Goal: Navigation & Orientation: Find specific page/section

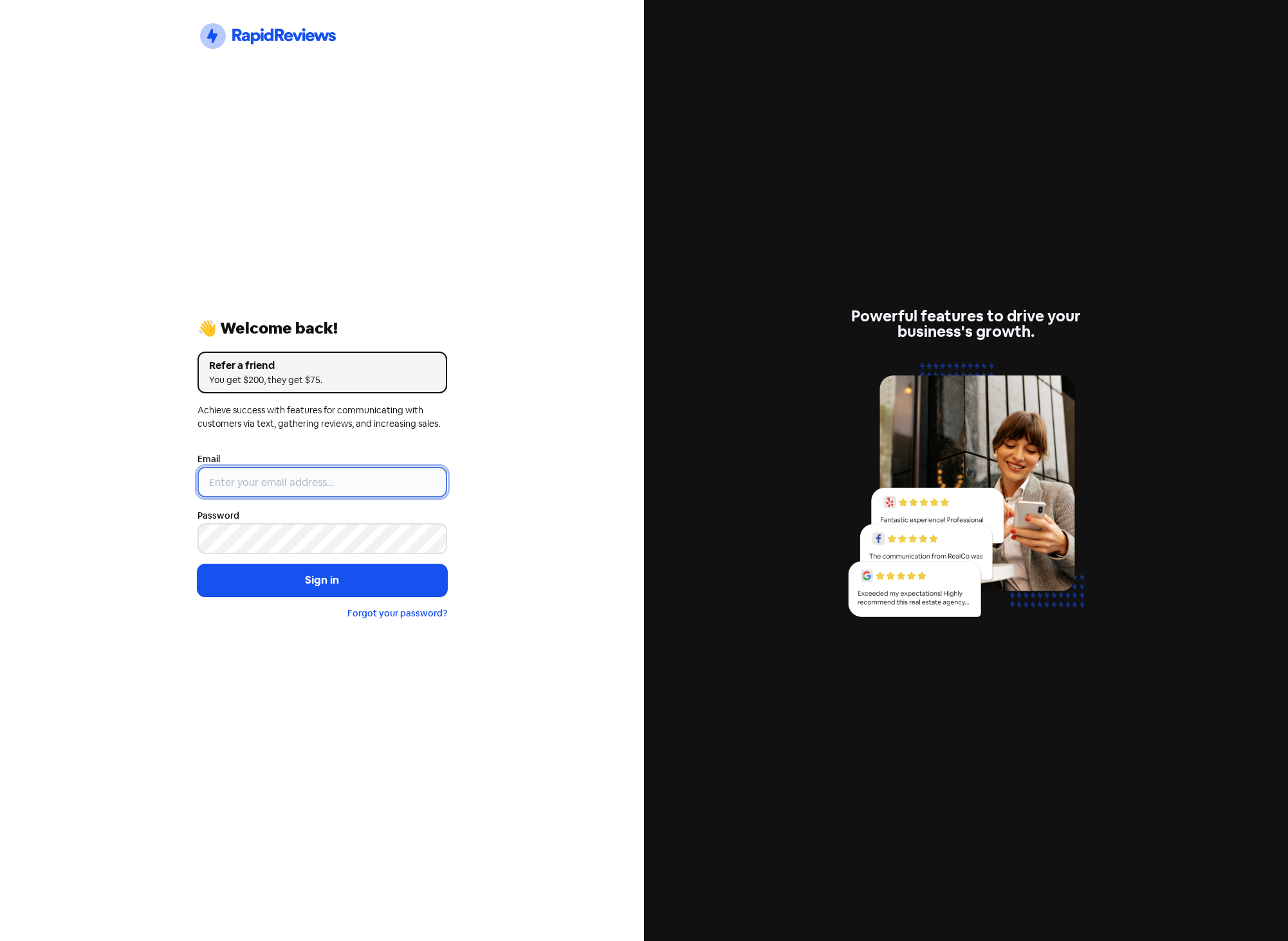
click at [376, 488] on input "email" at bounding box center [322, 482] width 250 height 31
click at [565, 452] on div "Icon For Thunder-circle 👋 Welcome back! Refer a friend You get $200, they get $…" at bounding box center [321, 470] width 644 height 941
click at [377, 468] on input "email" at bounding box center [322, 482] width 250 height 31
click at [487, 440] on div "Icon For Thunder-circle 👋 Welcome back! Refer a friend You get $200, they get $…" at bounding box center [321, 470] width 644 height 941
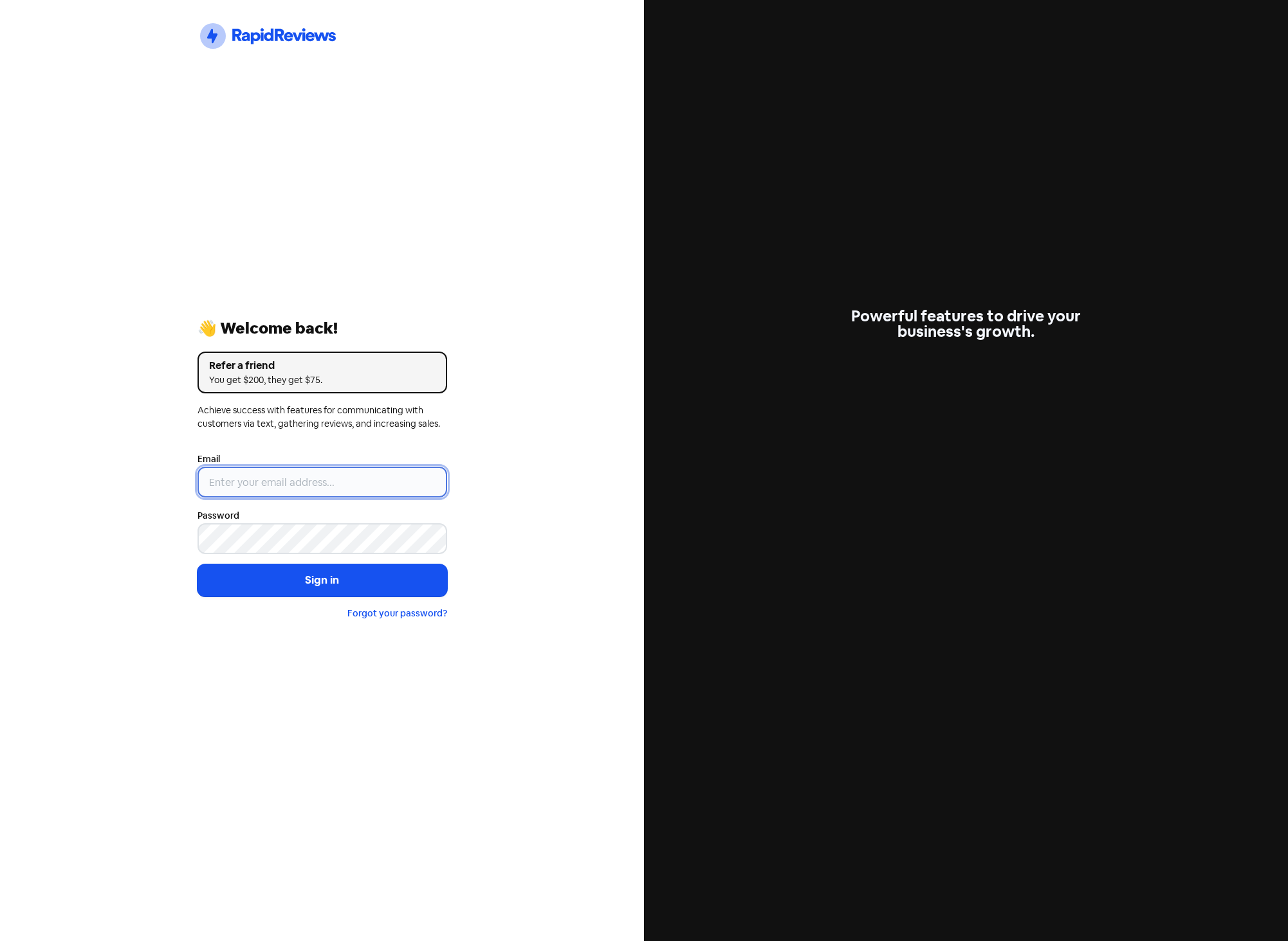
click at [365, 481] on input "email" at bounding box center [322, 482] width 250 height 31
paste input "[EMAIL_ADDRESS][DOMAIN_NAME]"
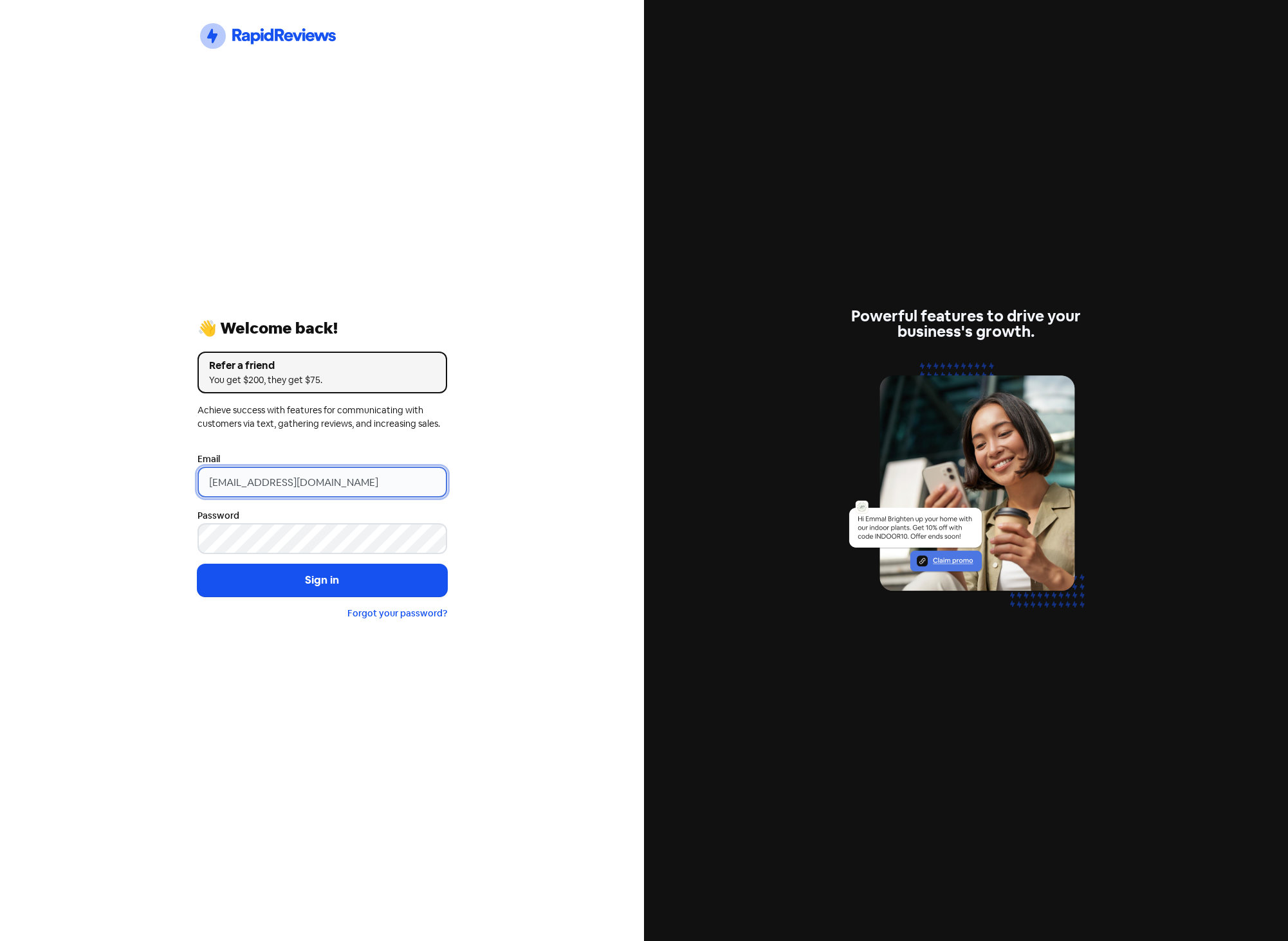
type input "[EMAIL_ADDRESS][DOMAIN_NAME]"
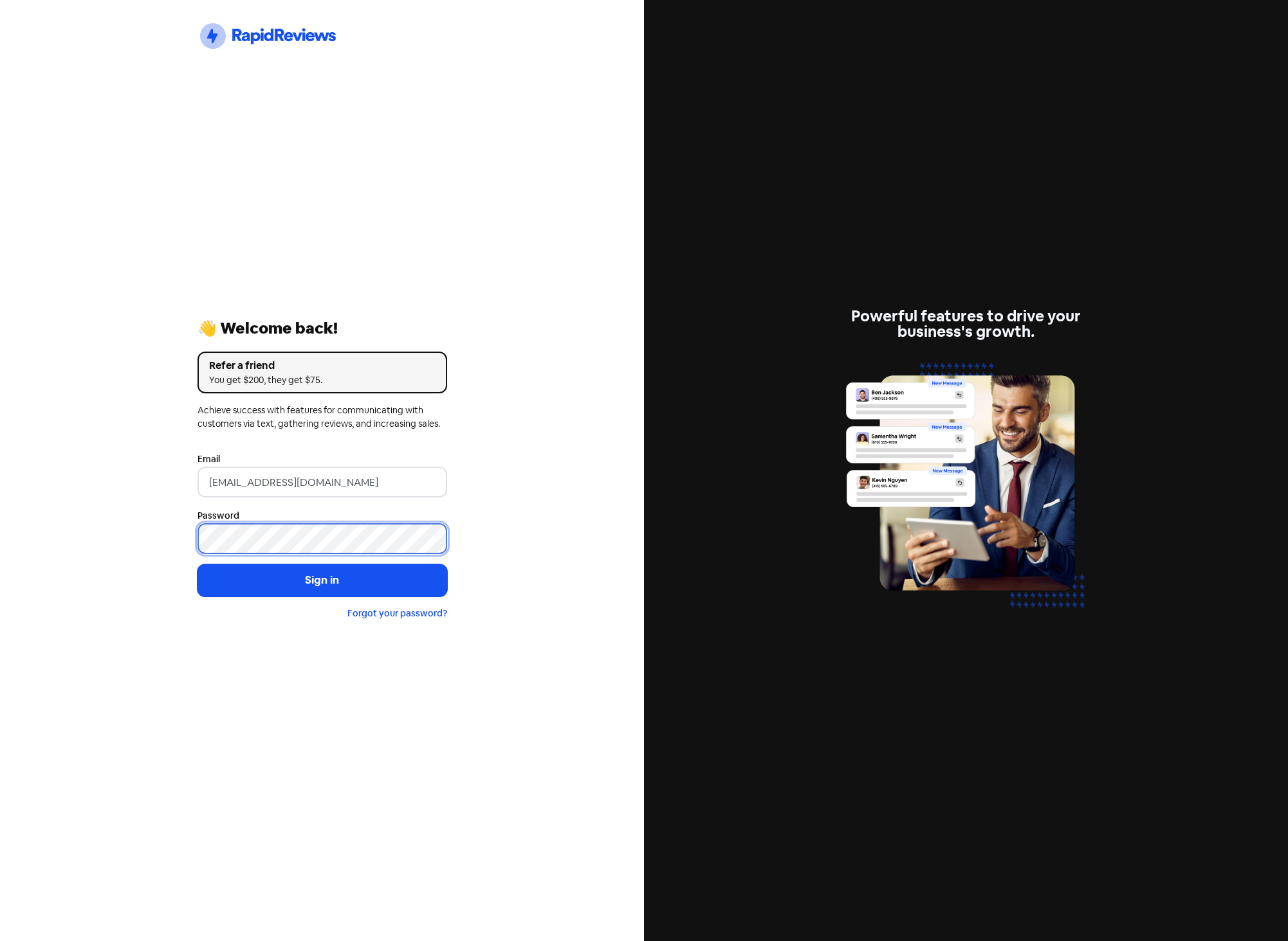
click at [198, 565] on button "Sign in" at bounding box center [322, 581] width 250 height 32
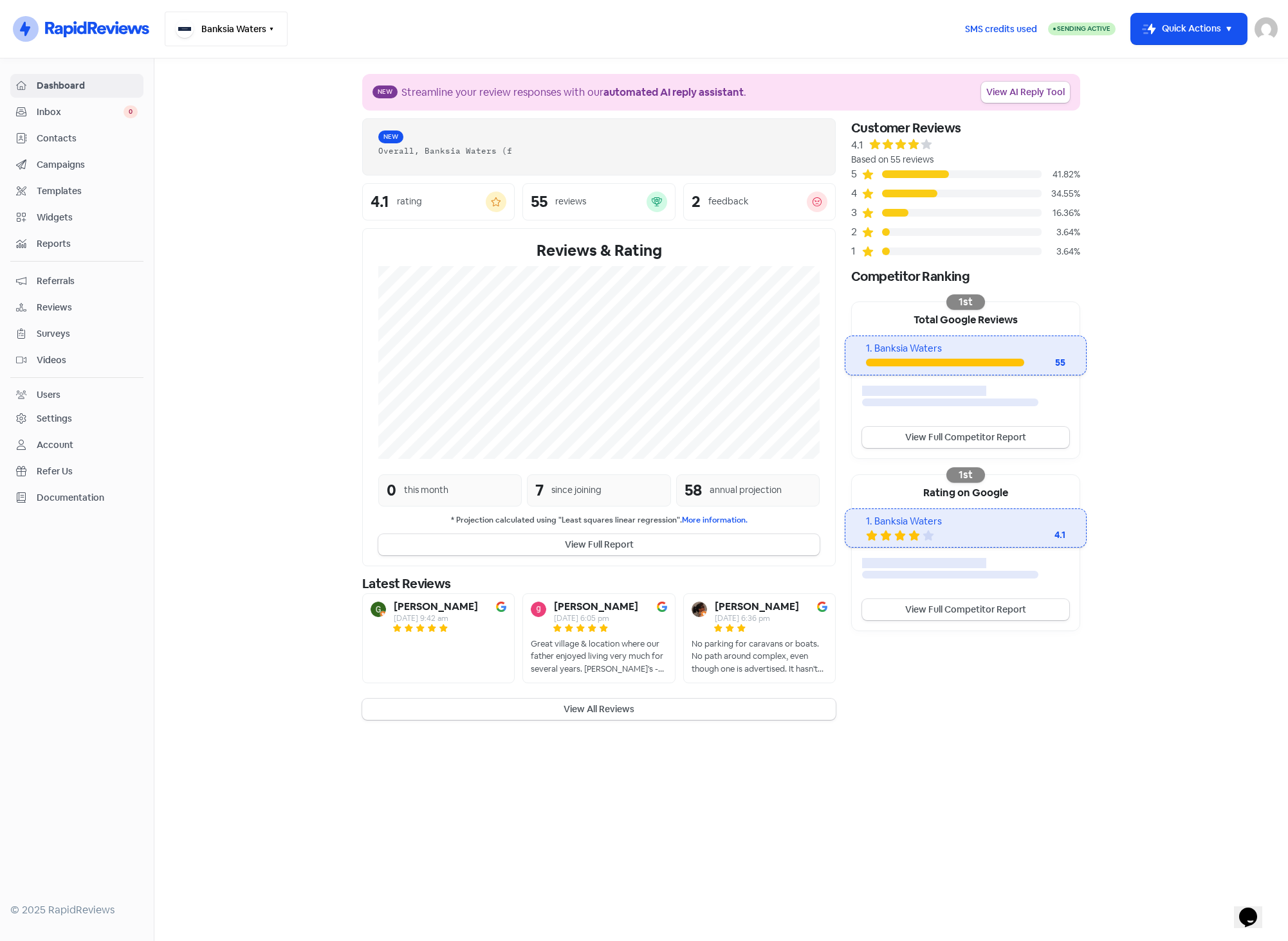
click at [195, 31] on button "Banksia Waters" at bounding box center [226, 28] width 123 height 34
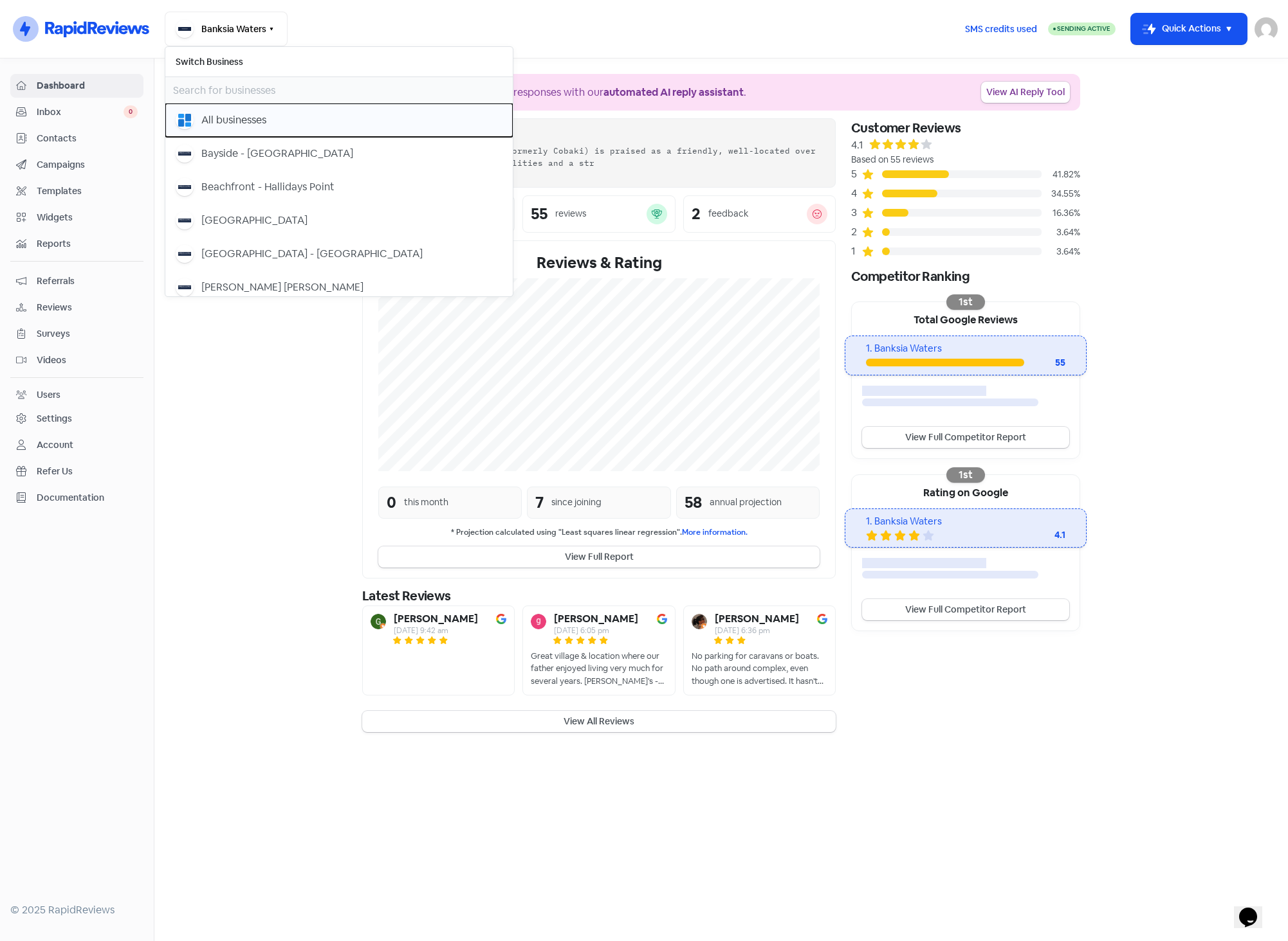
click at [260, 112] on div "All businesses" at bounding box center [234, 120] width 65 height 15
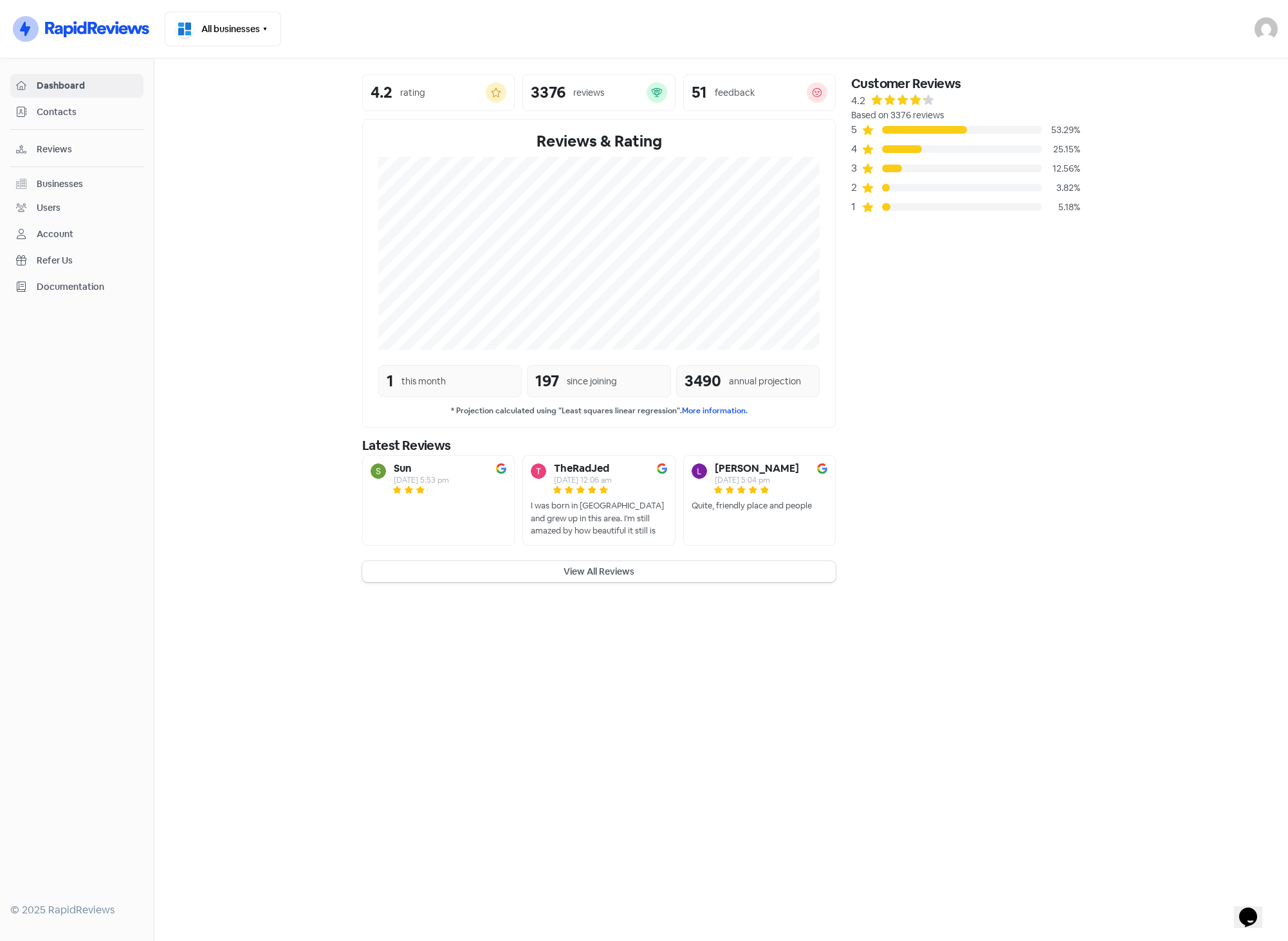
click at [88, 148] on span "Reviews" at bounding box center [87, 150] width 101 height 14
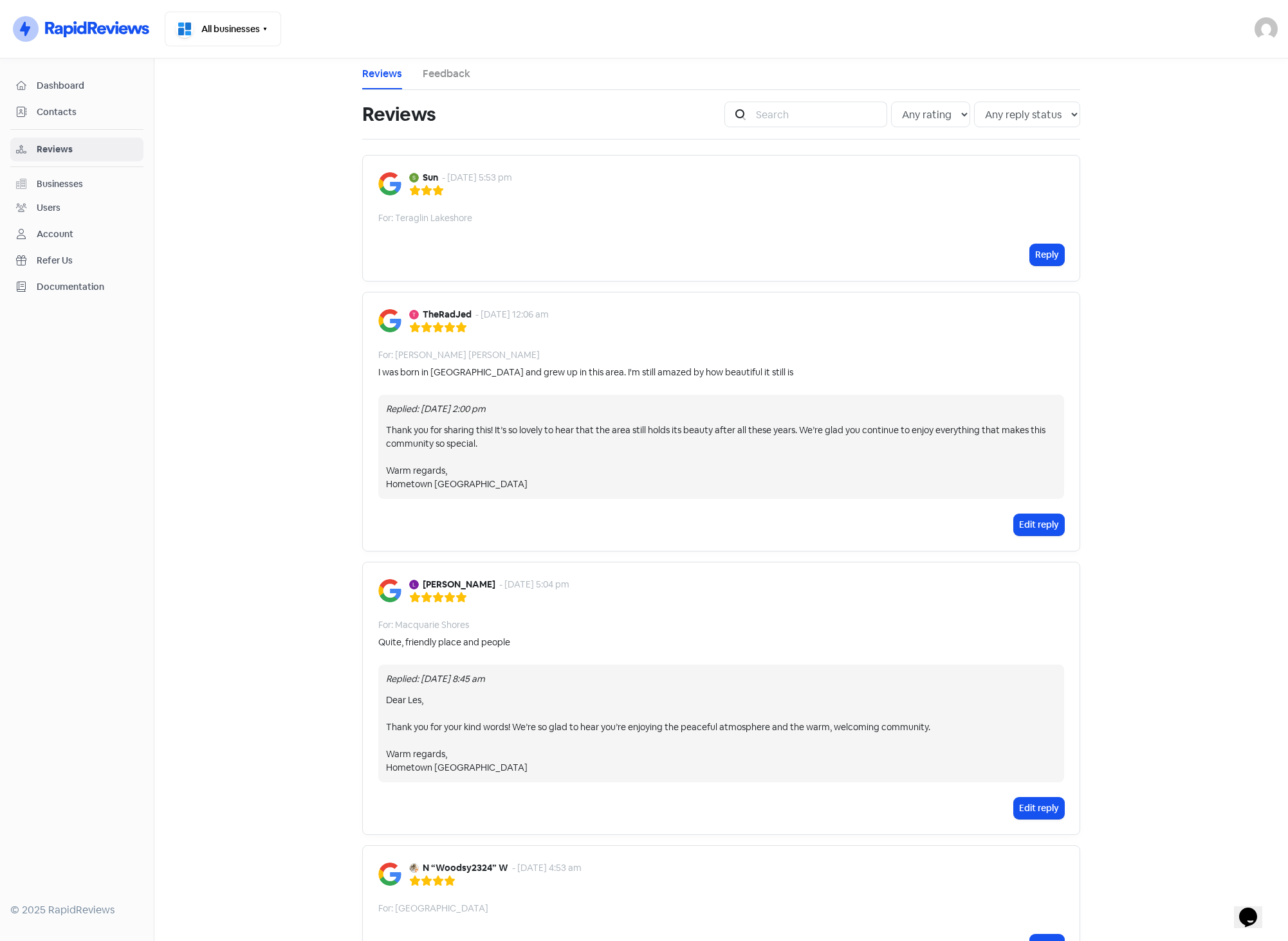
click at [96, 188] on div "Businesses" at bounding box center [76, 184] width 121 height 15
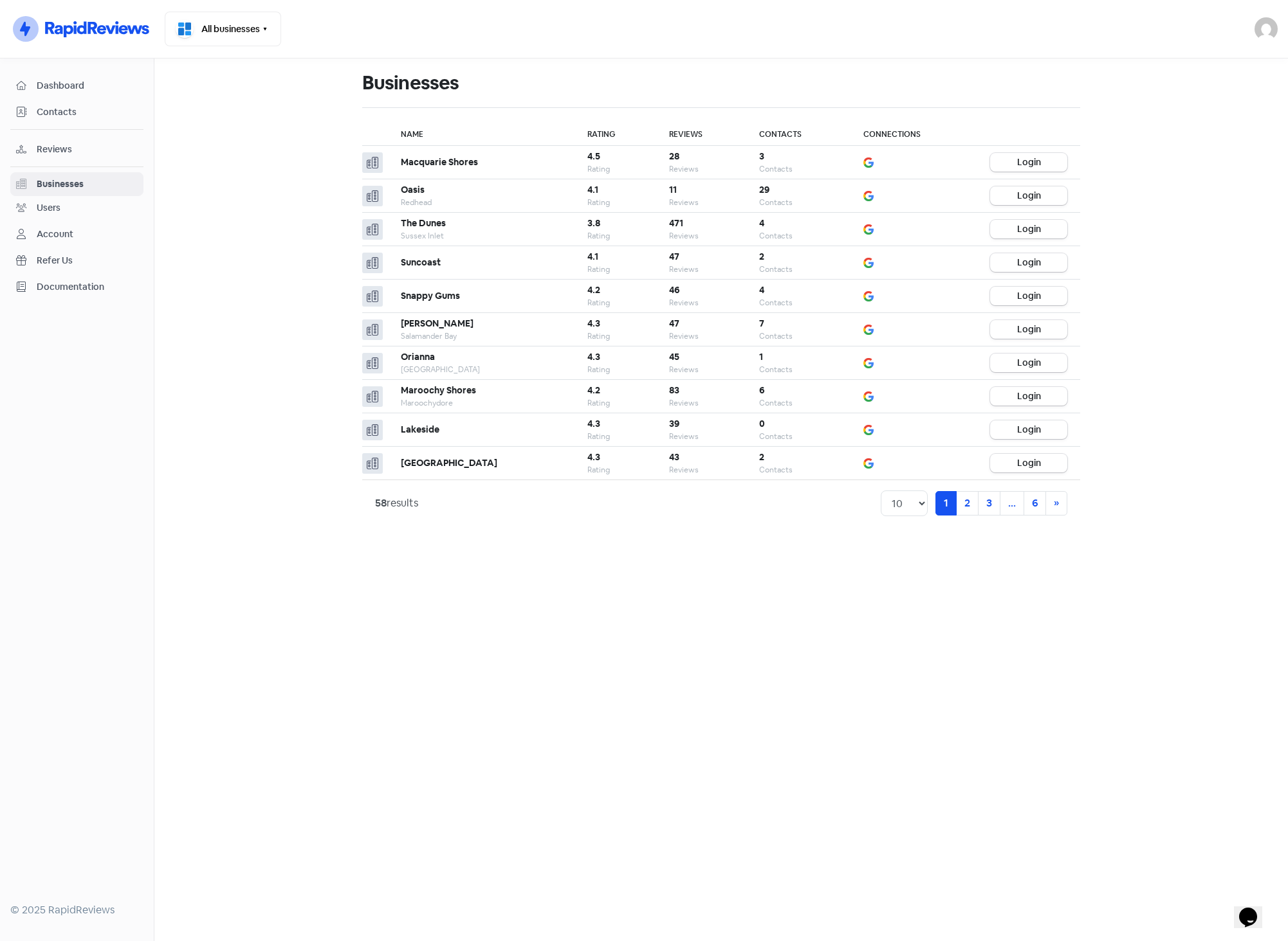
click at [1151, 105] on main "Businesses Name Rating Reviews Contacts Connections Macquarie Shores 4.5 Rating…" at bounding box center [721, 500] width 1133 height 883
click at [968, 639] on main "Businesses Name Rating Reviews Contacts Connections Macquarie Shores 4.5 Rating…" at bounding box center [721, 500] width 1133 height 883
click at [763, 588] on main "Businesses Name Rating Reviews Contacts Connections Macquarie Shores 4.5 Rating…" at bounding box center [721, 500] width 1133 height 883
click at [780, 575] on main "Businesses Name Rating Reviews Contacts Connections Macquarie Shores 4.5 Rating…" at bounding box center [721, 500] width 1133 height 883
click at [761, 545] on main "Businesses Name Rating Reviews Contacts Connections Macquarie Shores 4.5 Rating…" at bounding box center [721, 500] width 1133 height 883
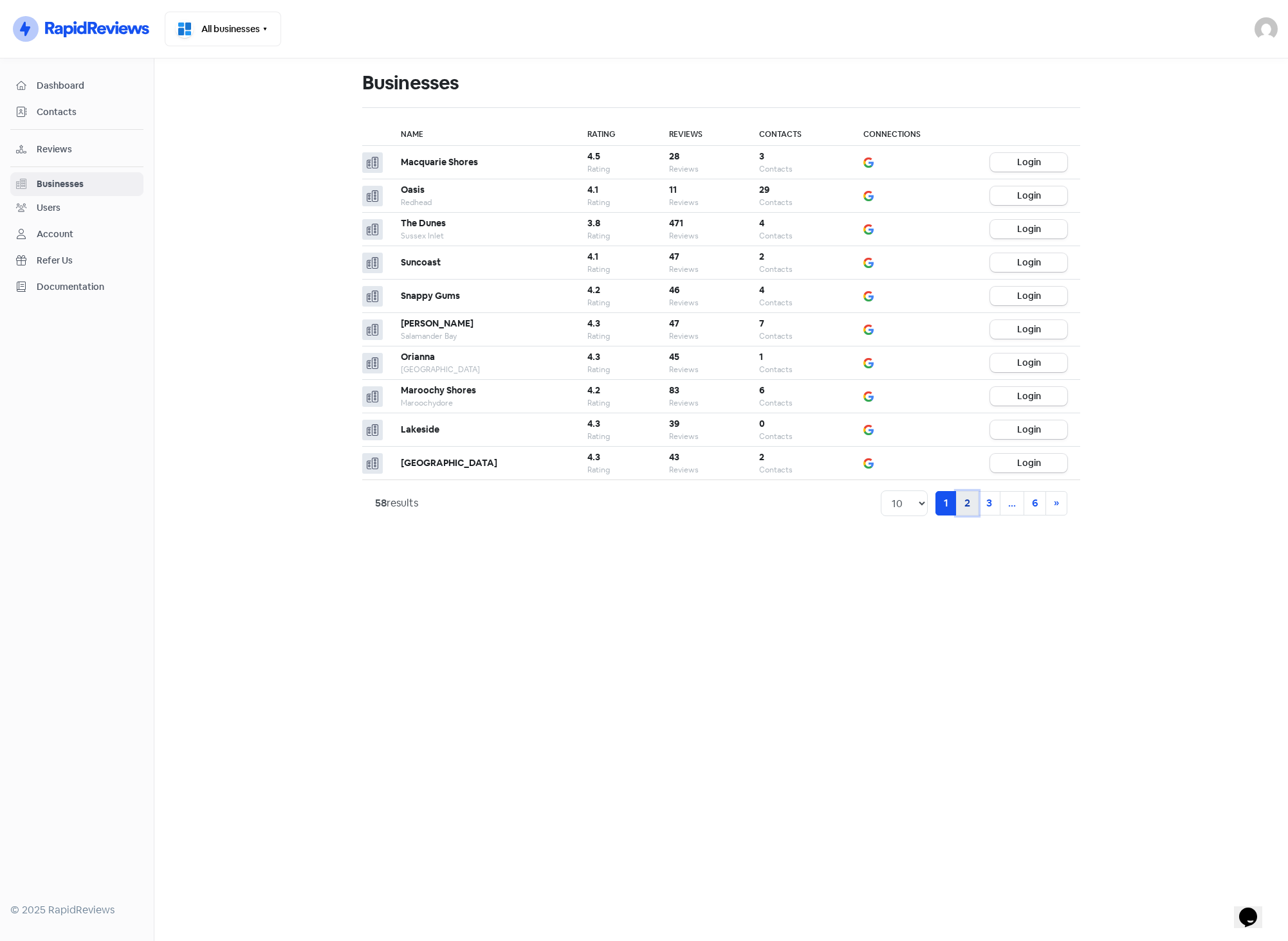
click at [970, 500] on link "2" at bounding box center [967, 504] width 22 height 24
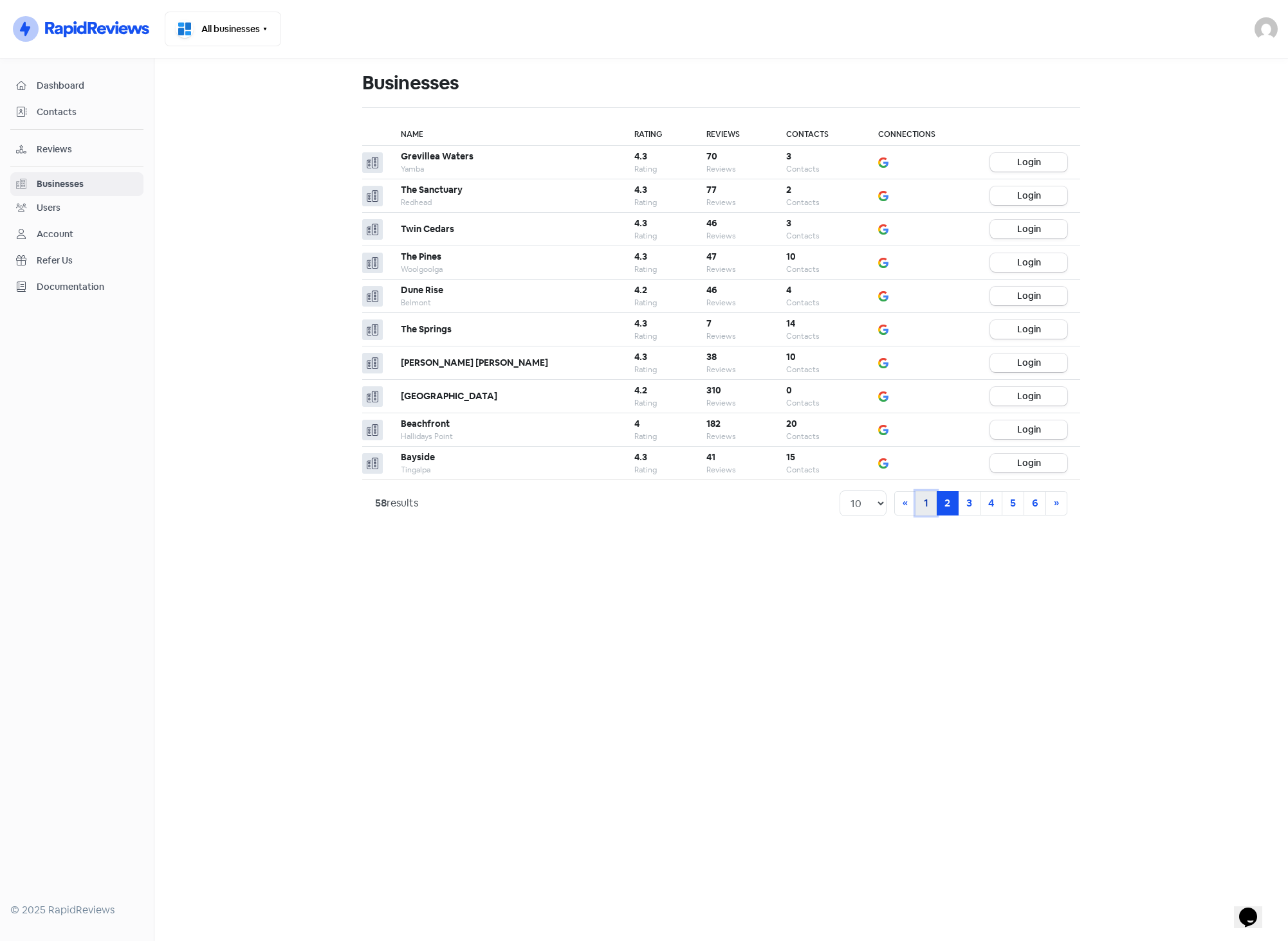
click at [926, 504] on link "1" at bounding box center [926, 504] width 21 height 24
click at [915, 574] on main "Businesses Name Rating Reviews Contacts Connections Grevillea Waters Yamba 4.3 …" at bounding box center [721, 500] width 1133 height 883
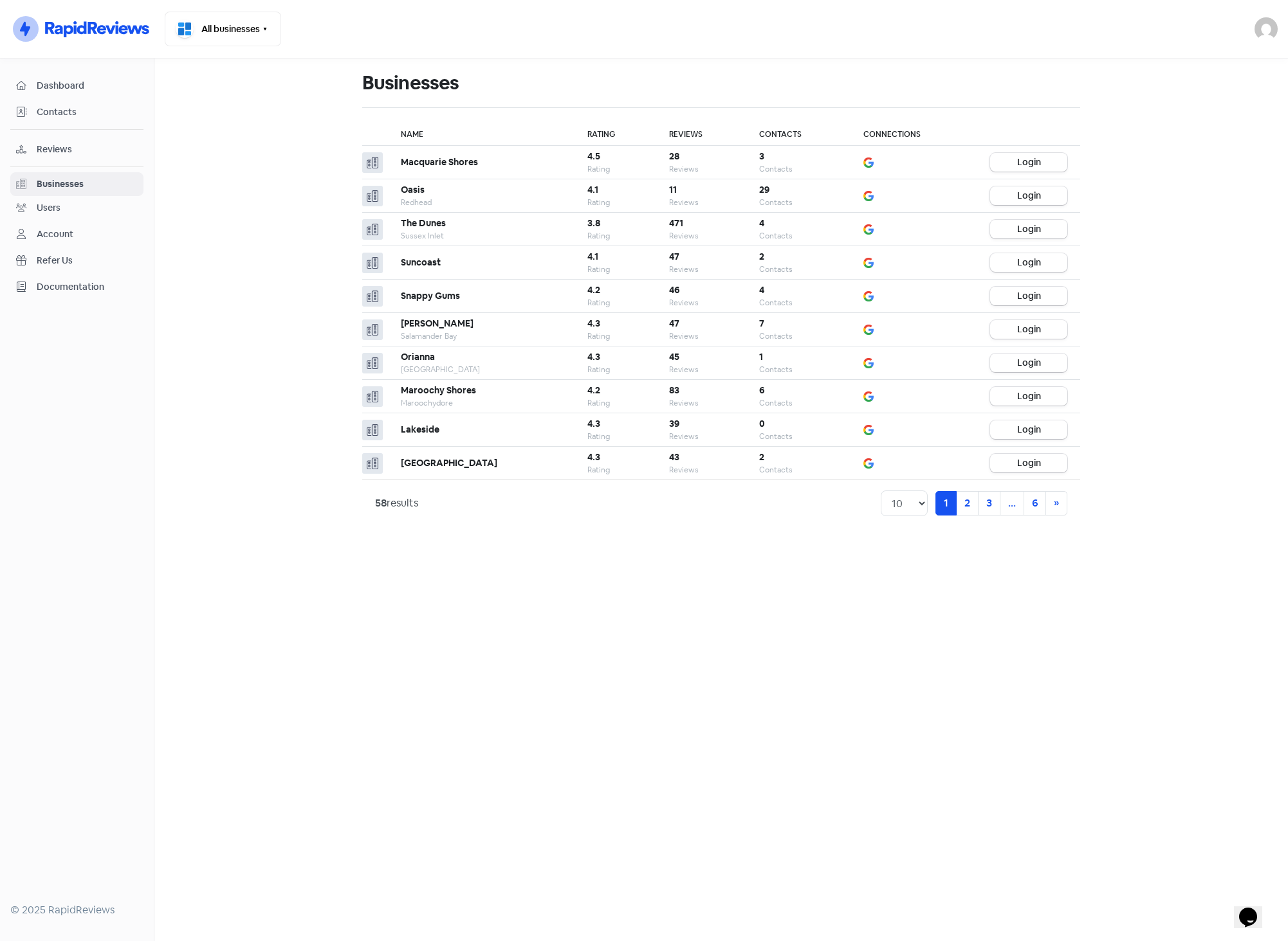
click at [60, 84] on span "Dashboard" at bounding box center [87, 86] width 101 height 14
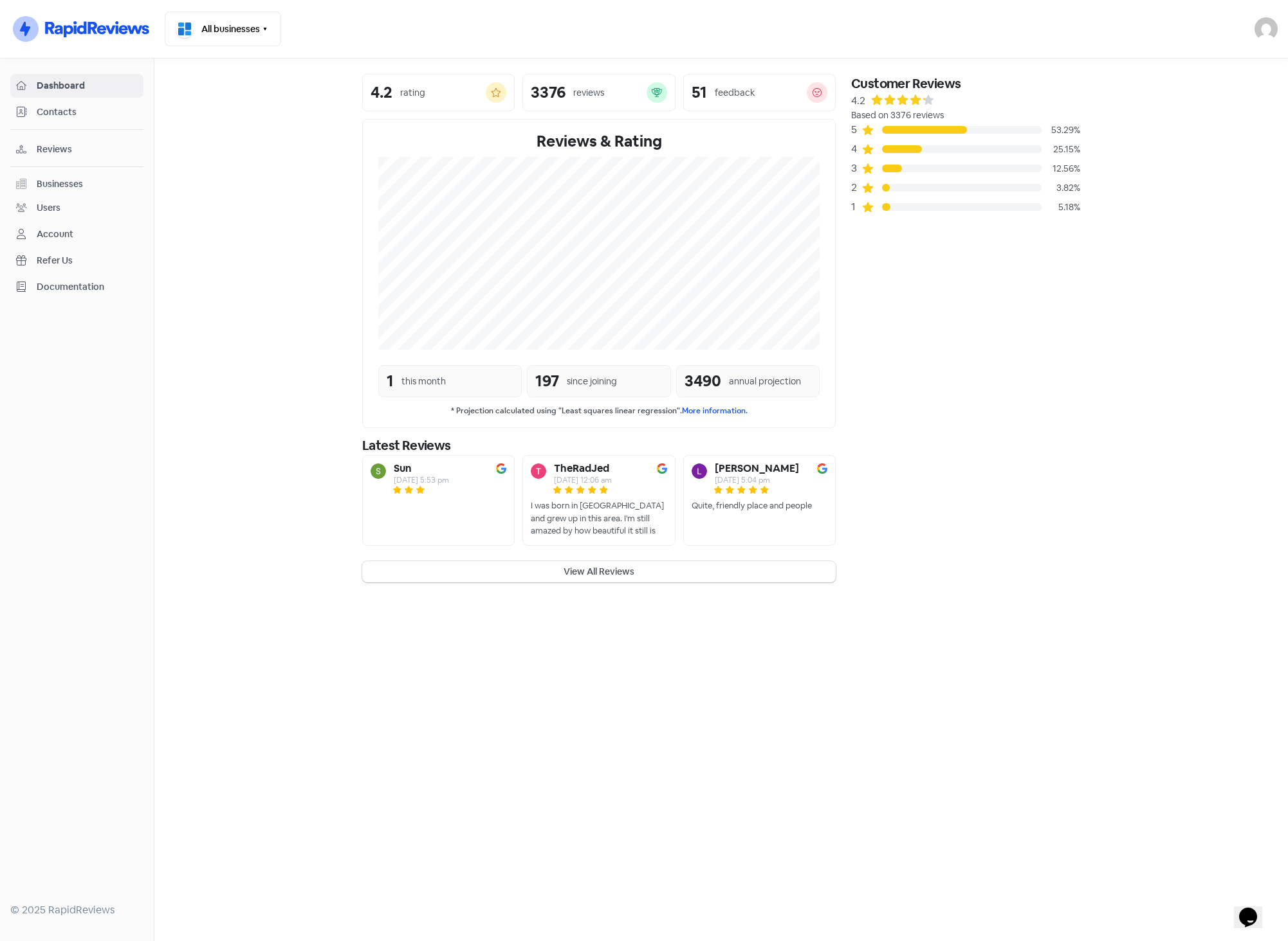
click at [956, 311] on div "Customer Reviews 4.2 Based on 3376 reviews 5 53.29% 4 25.15% 3 12.56% 2 3.82% 1…" at bounding box center [965, 328] width 244 height 508
click at [1050, 391] on div "Customer Reviews 4.2 Based on 3376 reviews 5 53.29% 4 25.15% 3 12.56% 2 3.82% 1…" at bounding box center [965, 328] width 244 height 508
click at [913, 271] on div "Customer Reviews 4.2 Based on 3376 reviews 5 53.29% 4 25.15% 3 12.56% 2 3.82% 1…" at bounding box center [965, 328] width 244 height 508
click at [73, 188] on div "Businesses" at bounding box center [60, 185] width 47 height 14
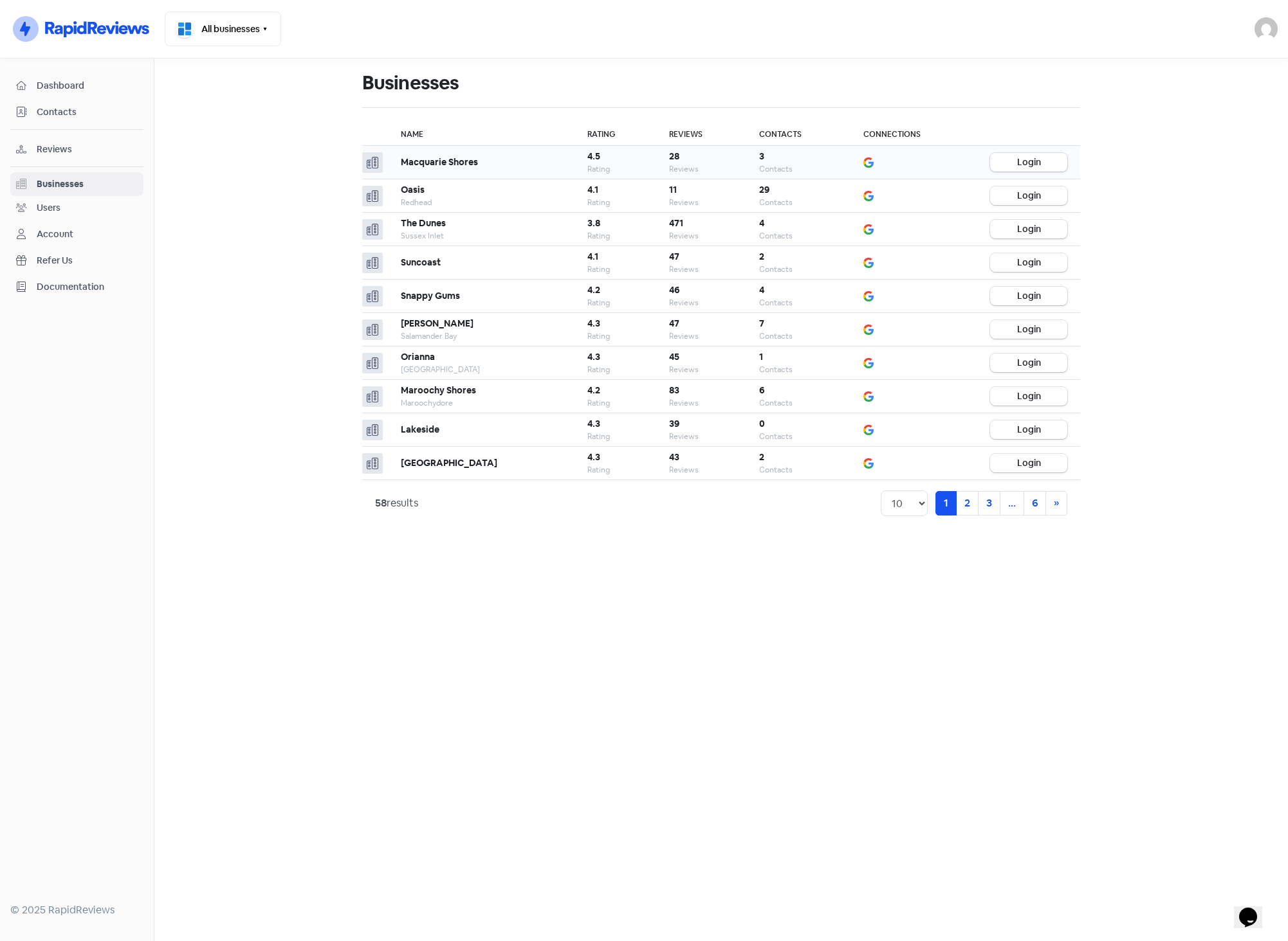
click at [854, 156] on td at bounding box center [914, 163] width 127 height 34
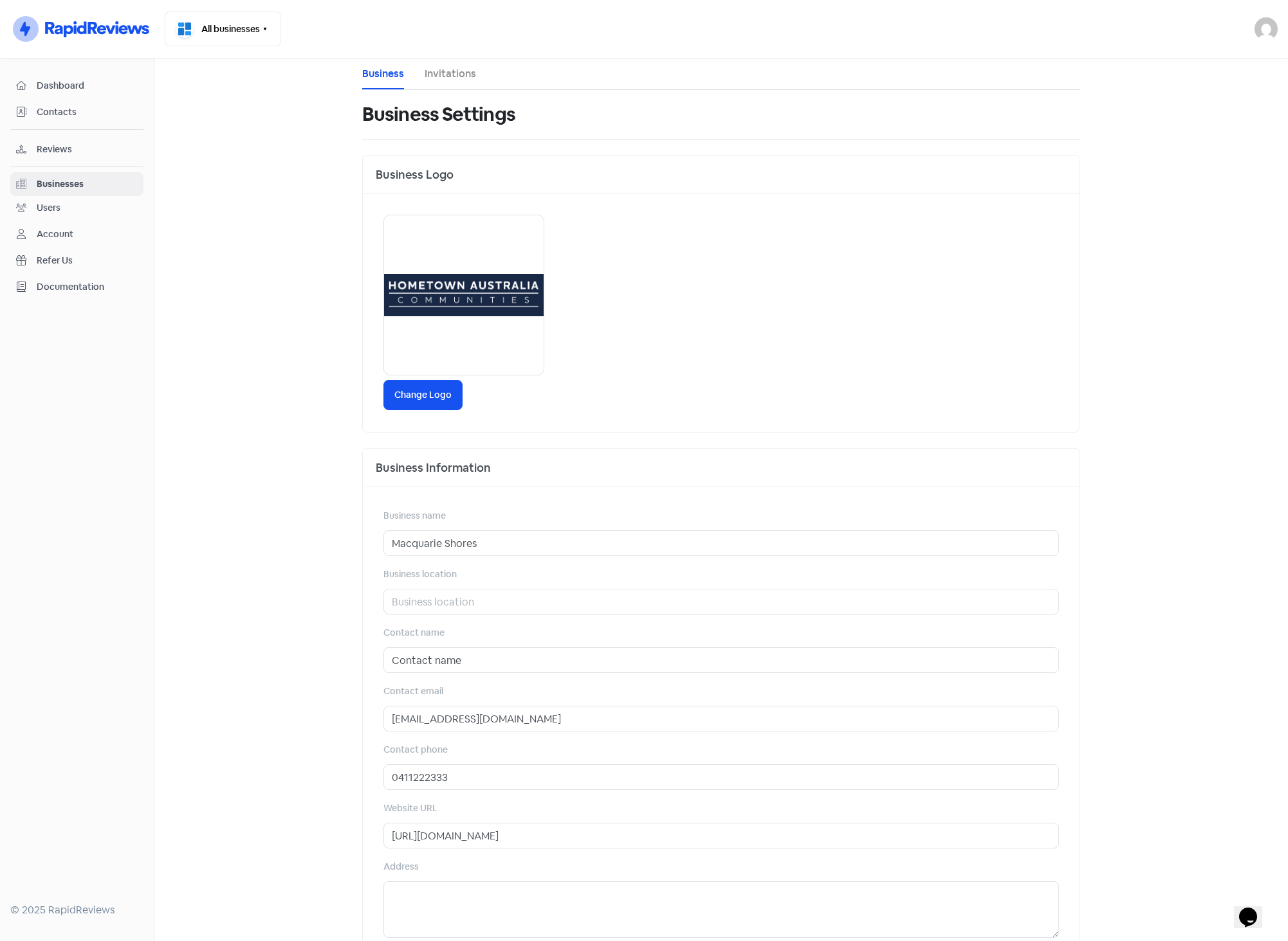
click at [79, 173] on link "Businesses" at bounding box center [76, 184] width 133 height 24
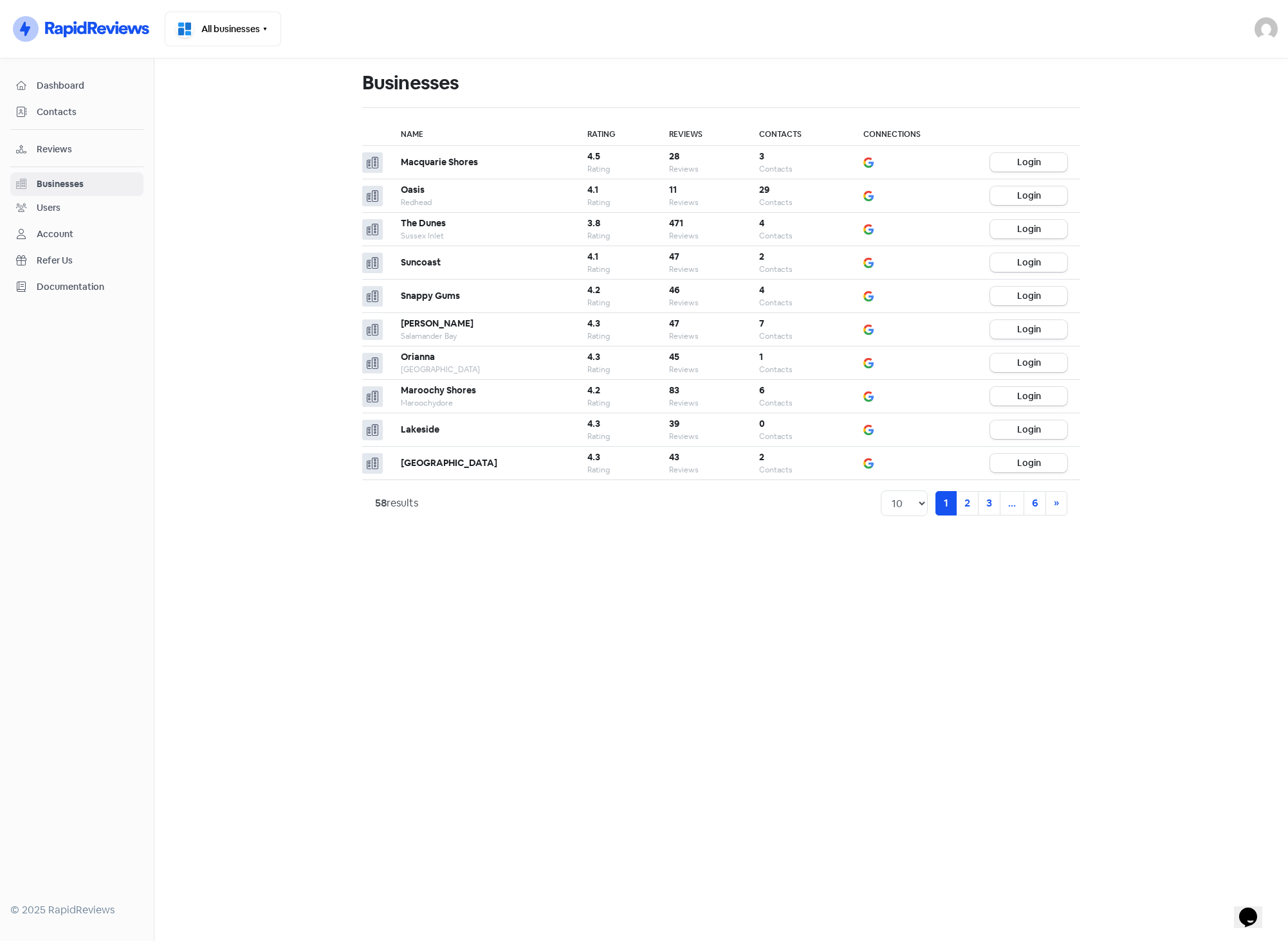
click at [1099, 172] on main "Businesses Name Rating Reviews Contacts Connections Macquarie Shores 4.5 Rating…" at bounding box center [721, 500] width 1133 height 883
click at [909, 101] on div "Businesses" at bounding box center [713, 83] width 702 height 41
drag, startPoint x: 899, startPoint y: 50, endPoint x: 1022, endPoint y: 50, distance: 123.0
click at [899, 50] on nav "Icon For Thunder-circle All businesses Switch Business All businesses Banksia W…" at bounding box center [644, 29] width 1288 height 59
click at [1260, 39] on div "Unknown amarti@hometownamerica.net Sign out" at bounding box center [1266, 29] width 23 height 23
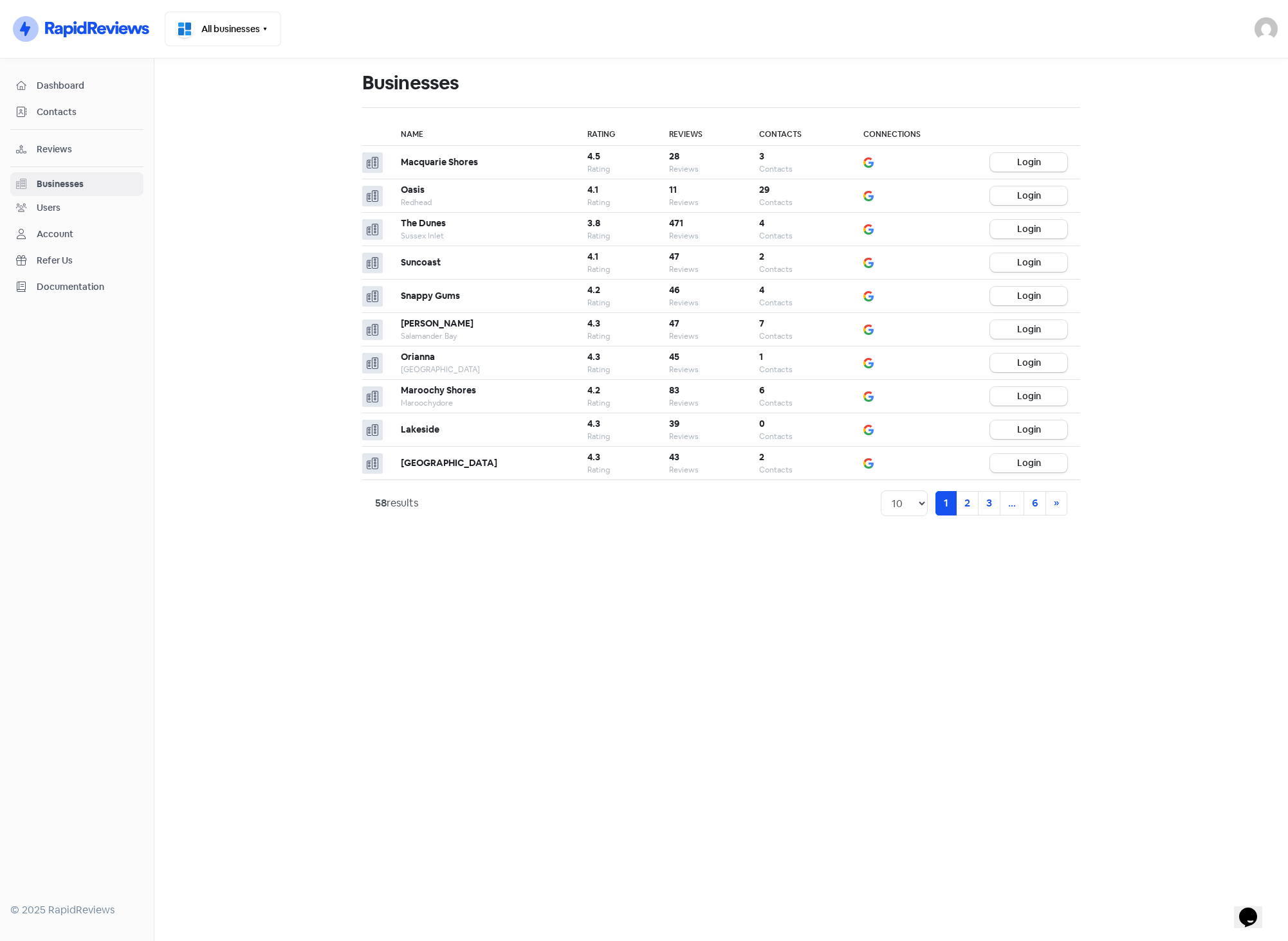
click at [1269, 27] on img at bounding box center [1266, 29] width 23 height 23
click at [1227, 117] on link "Sign out" at bounding box center [1195, 118] width 163 height 21
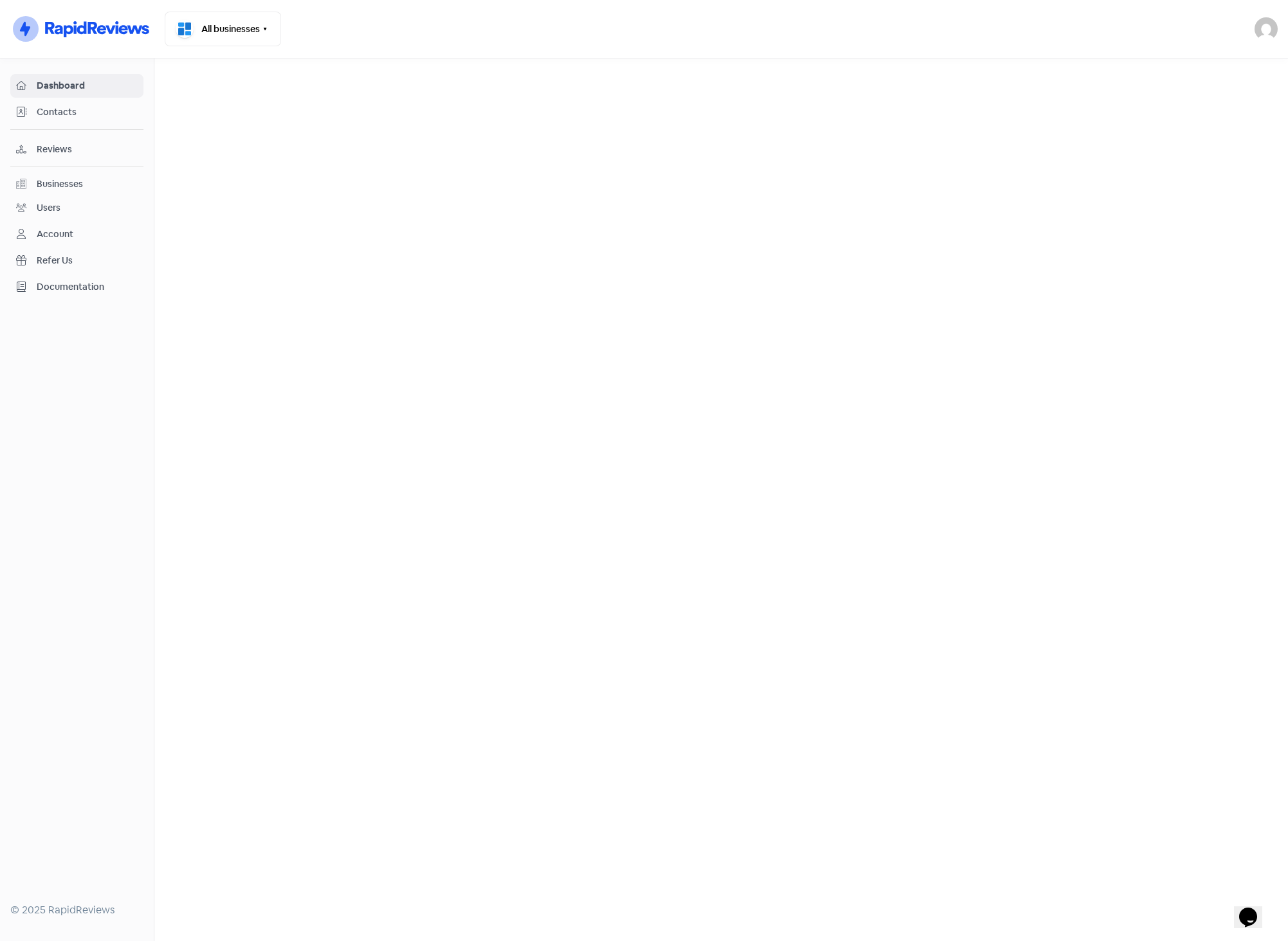
click at [65, 154] on span "Reviews" at bounding box center [87, 150] width 101 height 14
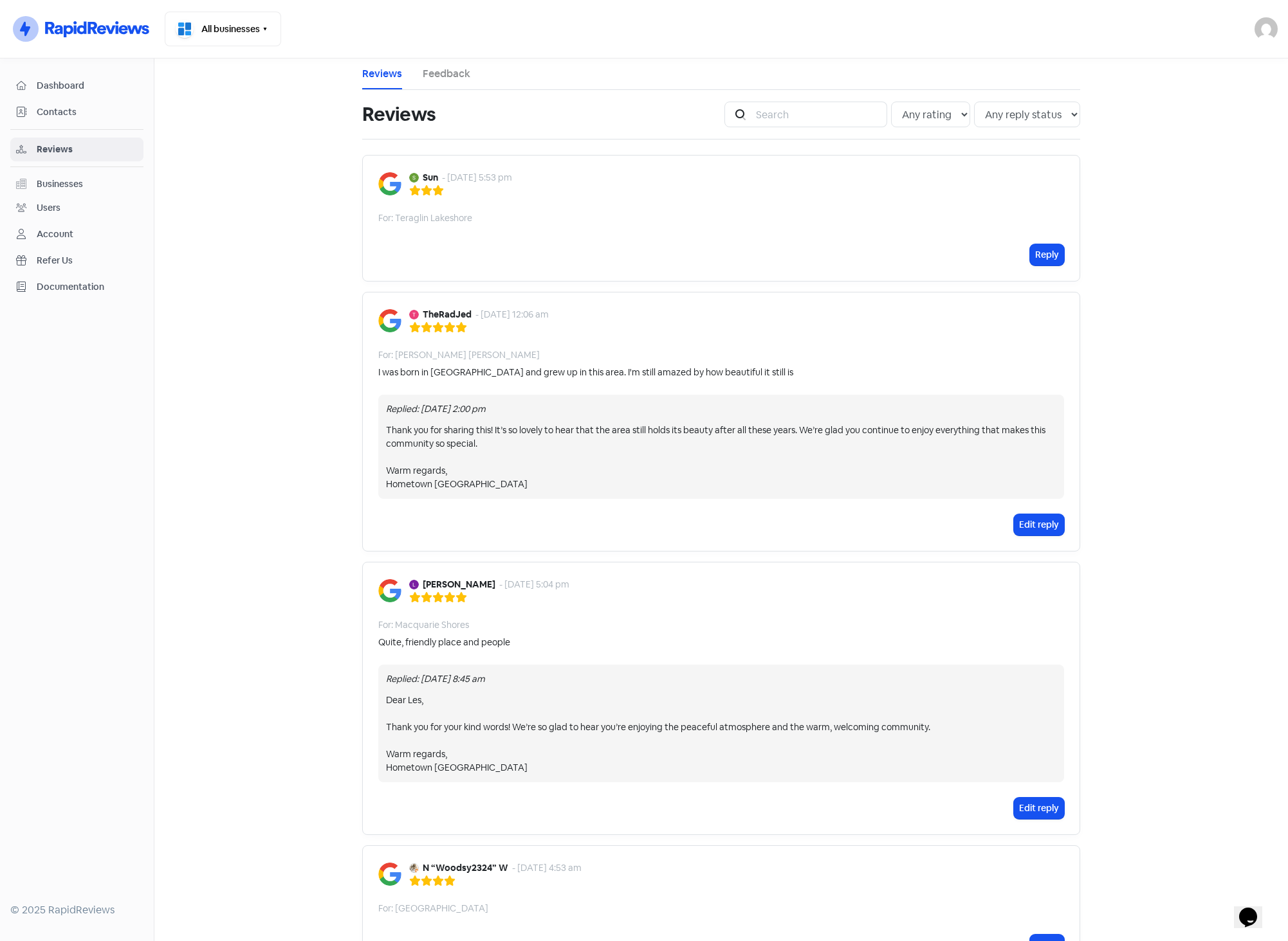
click at [78, 187] on div "Businesses" at bounding box center [60, 185] width 47 height 14
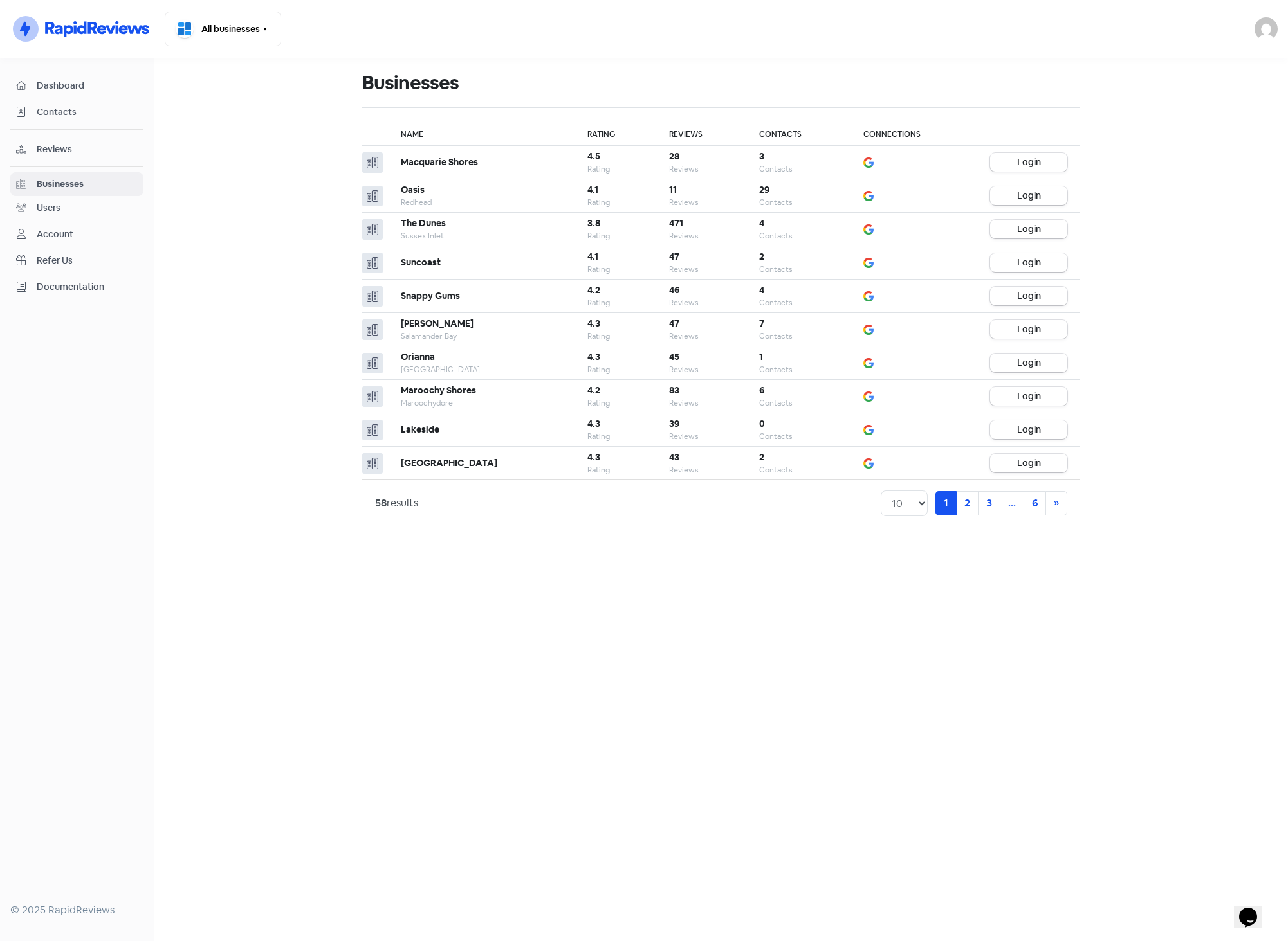
click at [683, 137] on th "Reviews" at bounding box center [701, 134] width 90 height 22
click at [945, 104] on div "Businesses" at bounding box center [721, 83] width 718 height 49
